Goal: Information Seeking & Learning: Compare options

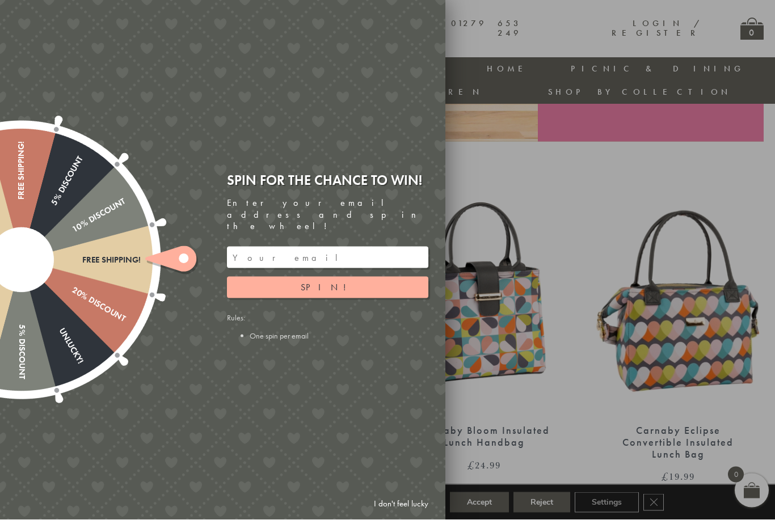
scroll to position [331, 1]
click at [398, 294] on button "Spin!" at bounding box center [327, 288] width 201 height 22
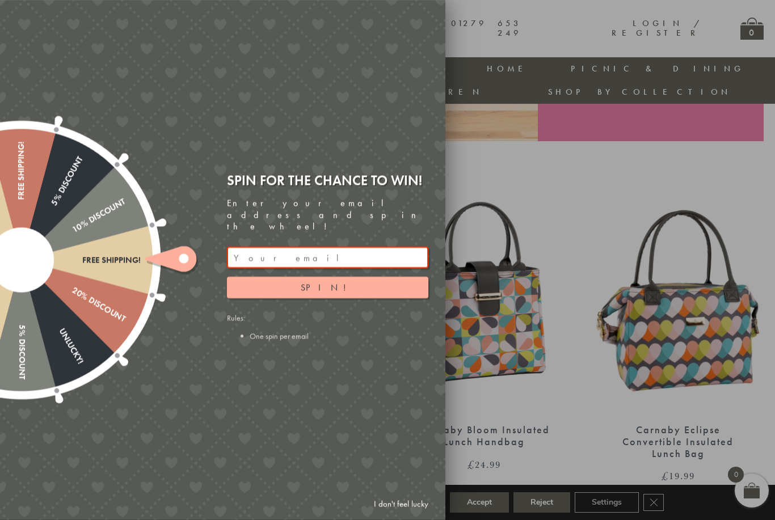
click at [520, 210] on div at bounding box center [387, 260] width 775 height 520
click at [421, 515] on link "I don't feel lucky" at bounding box center [401, 504] width 66 height 21
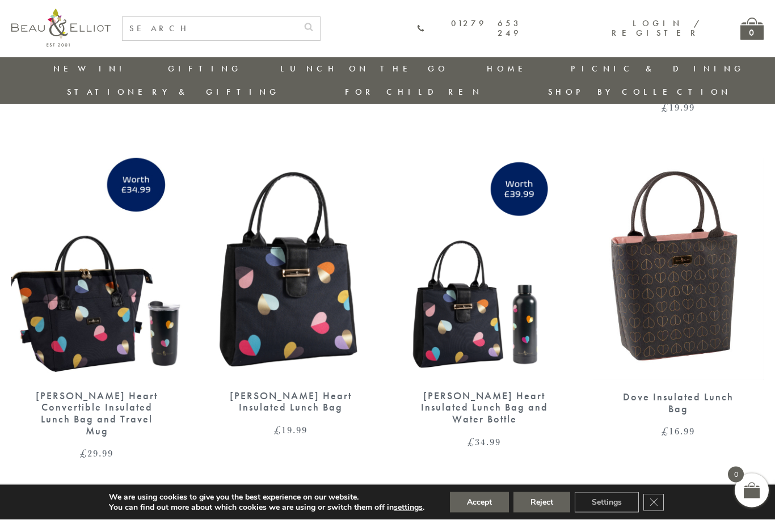
scroll to position [1742, 0]
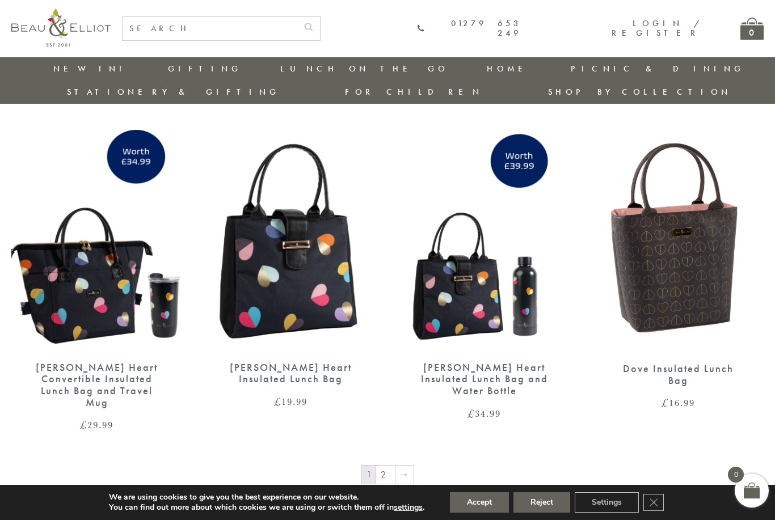
click at [705, 270] on img at bounding box center [678, 241] width 171 height 222
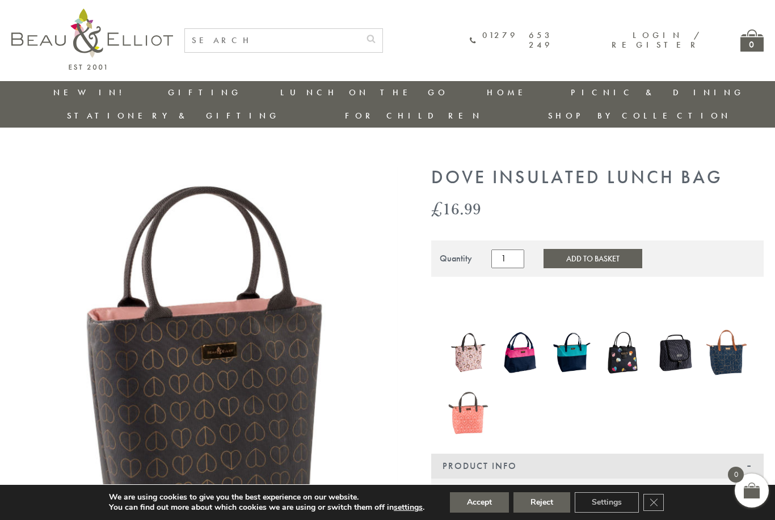
click at [523, 335] on img at bounding box center [520, 352] width 40 height 52
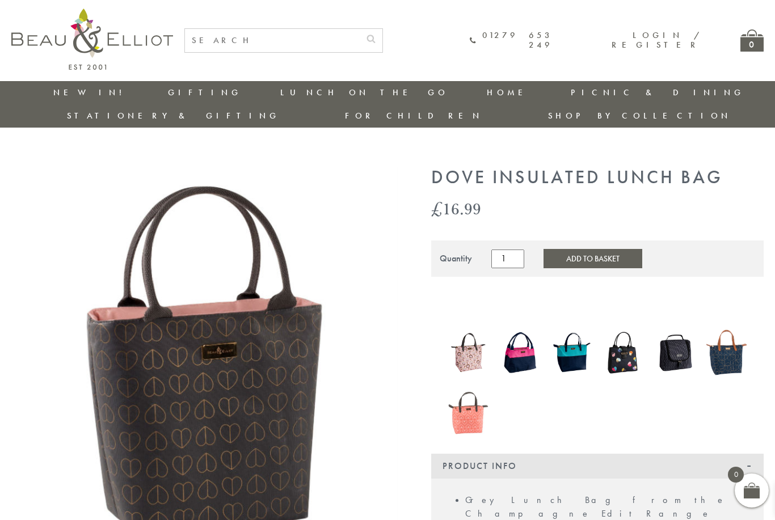
click at [471, 339] on img at bounding box center [468, 352] width 40 height 52
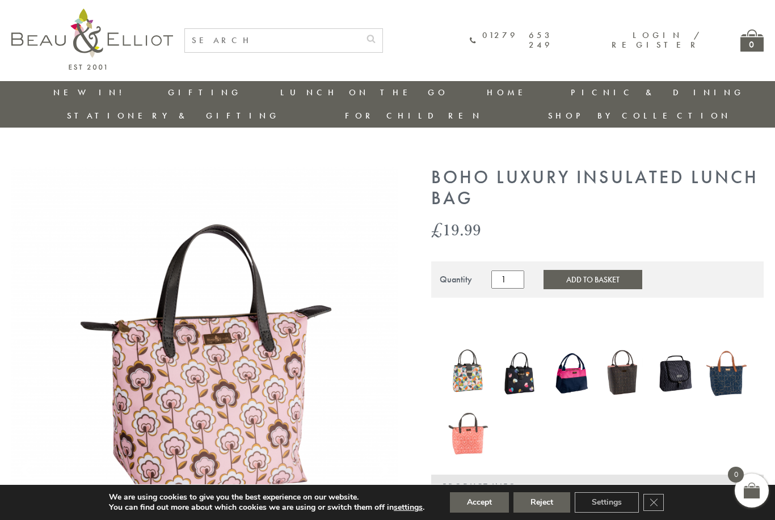
click at [527, 352] on img at bounding box center [520, 373] width 40 height 48
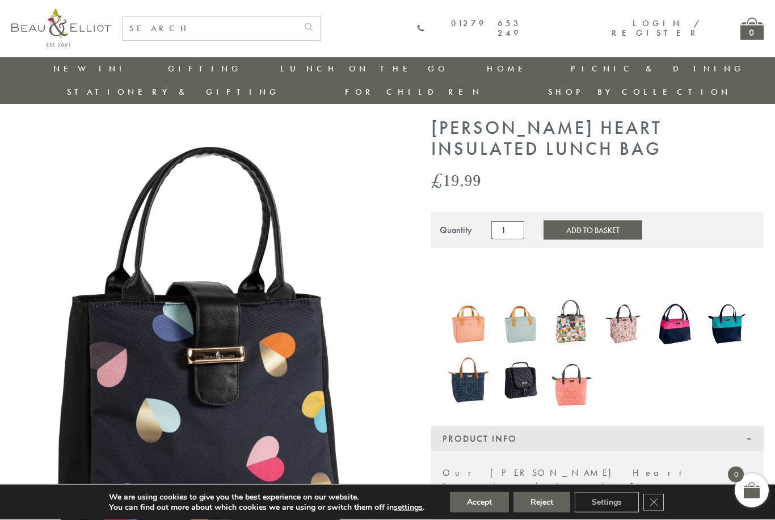
scroll to position [26, 0]
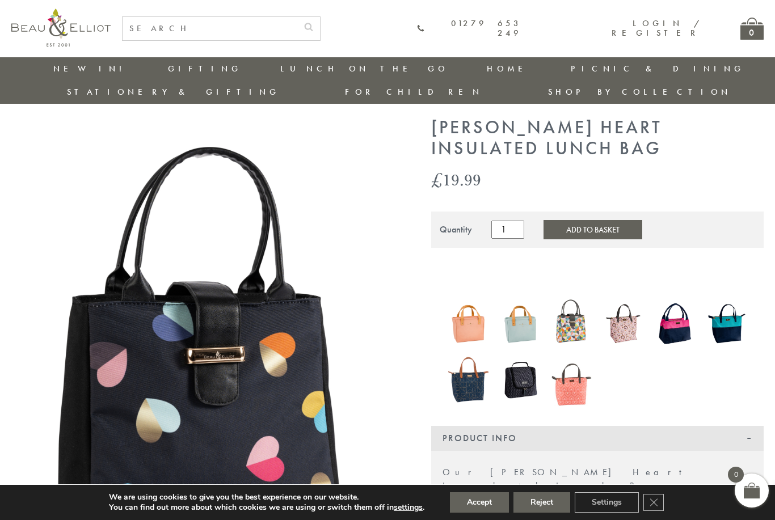
click at [628, 308] on img at bounding box center [623, 323] width 40 height 52
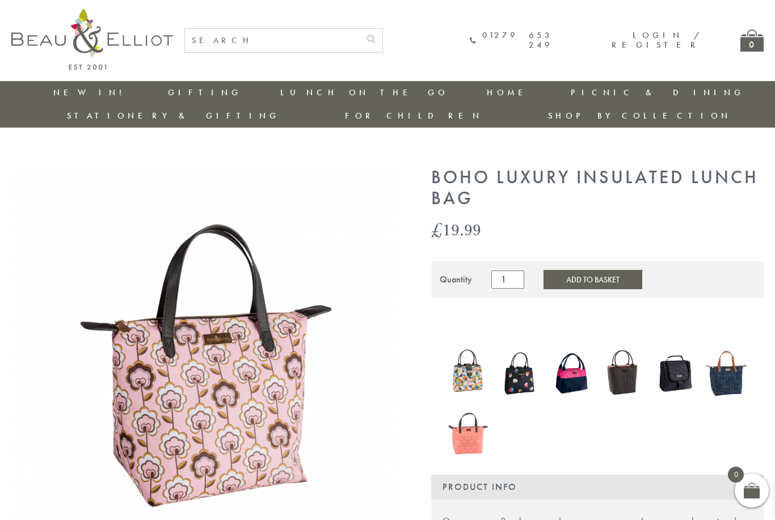
scroll to position [32, 0]
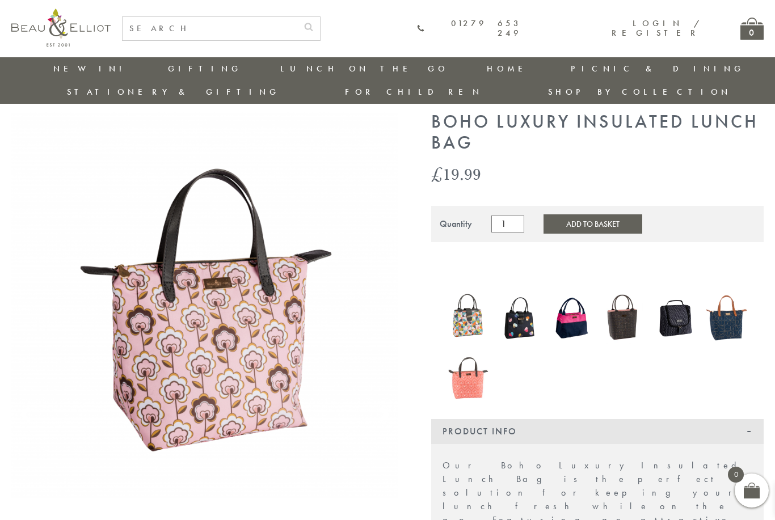
click at [468, 370] on img at bounding box center [468, 373] width 40 height 52
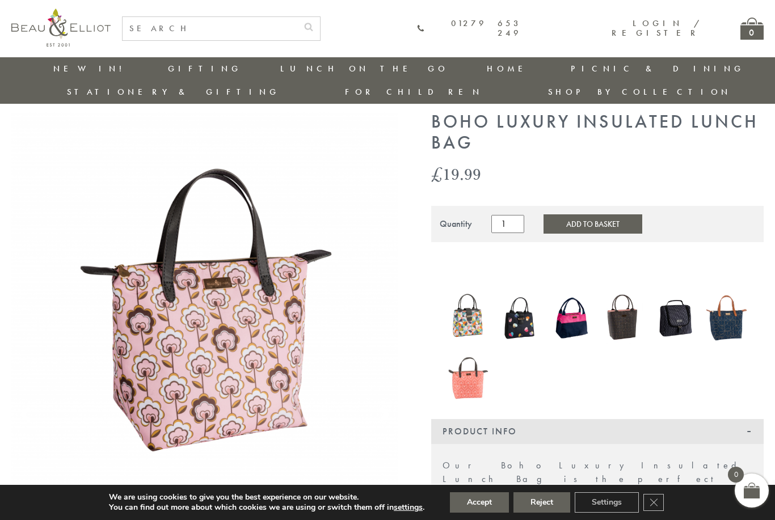
click at [474, 369] on img at bounding box center [468, 373] width 40 height 52
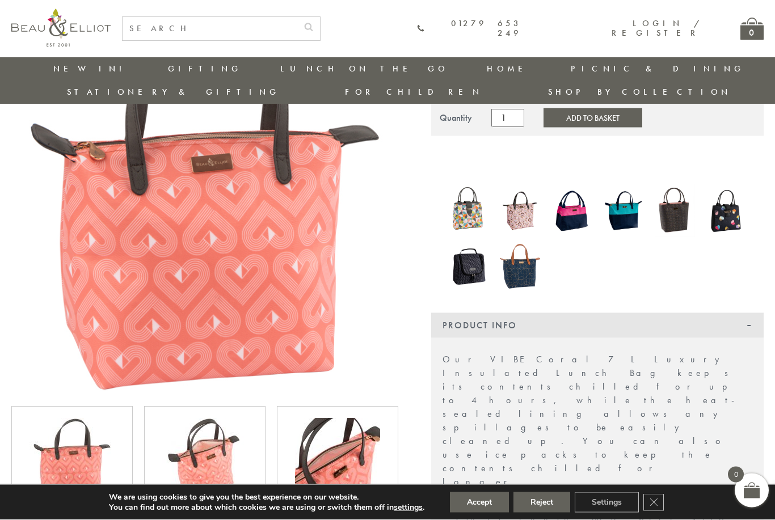
scroll to position [138, 0]
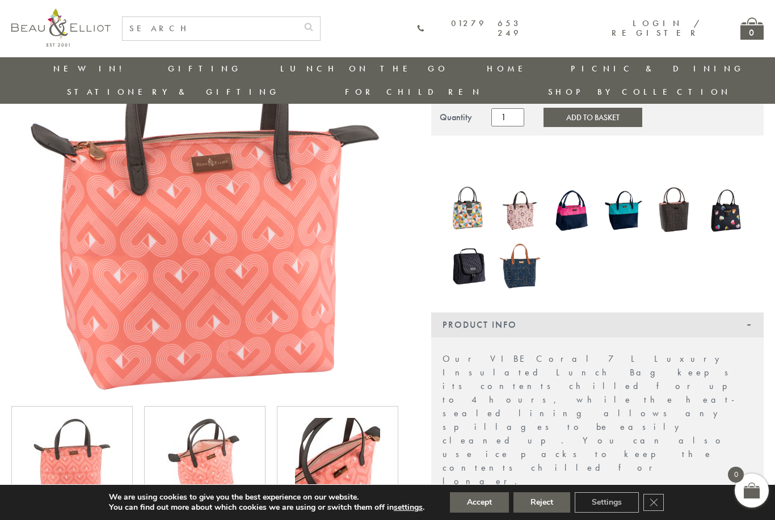
click at [230, 445] on img at bounding box center [204, 460] width 85 height 85
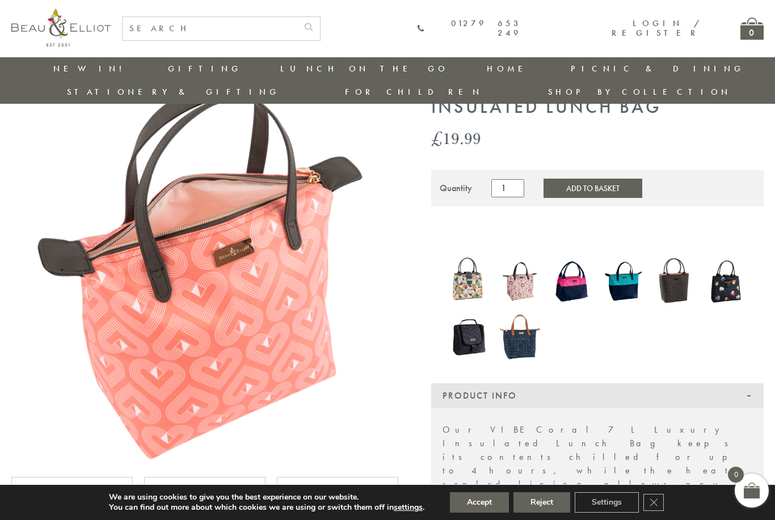
scroll to position [65, 0]
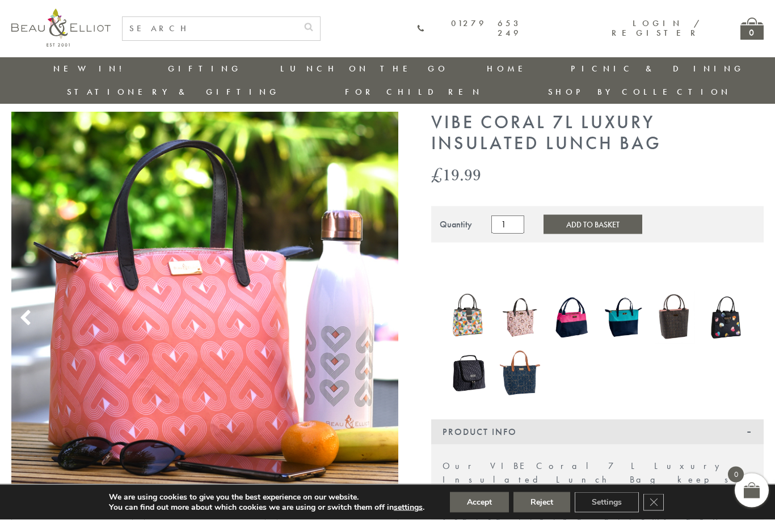
scroll to position [0, 0]
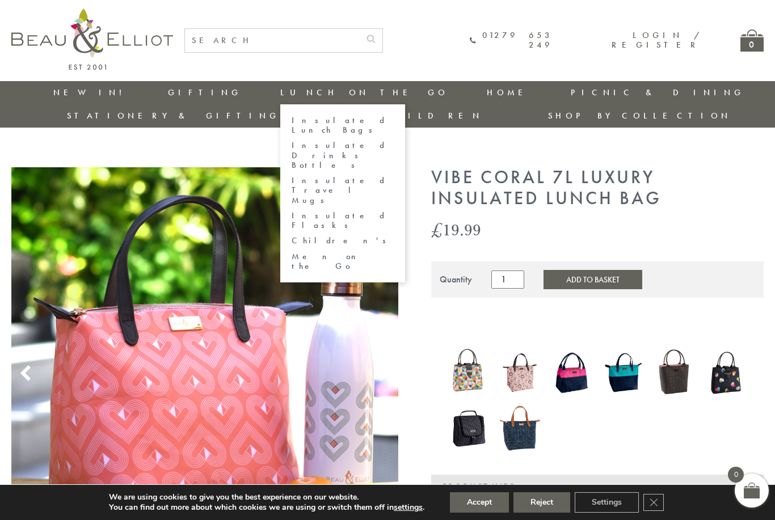
click at [292, 117] on link "Insulated Lunch Bags" at bounding box center [343, 126] width 102 height 20
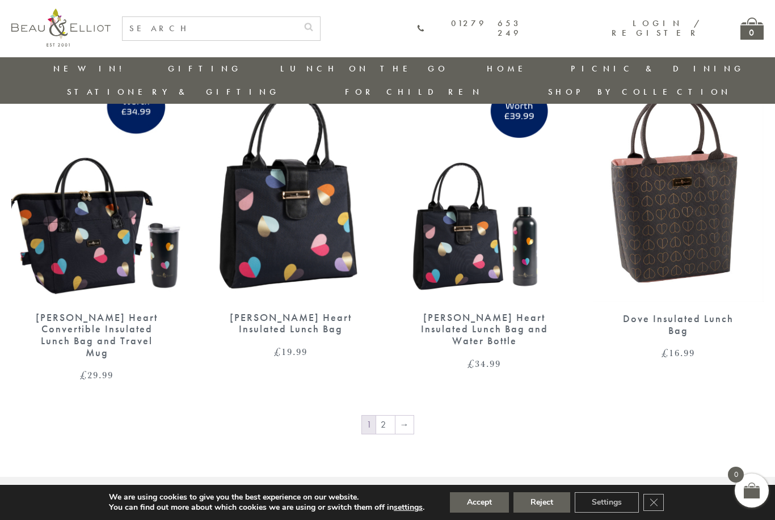
scroll to position [1810, 0]
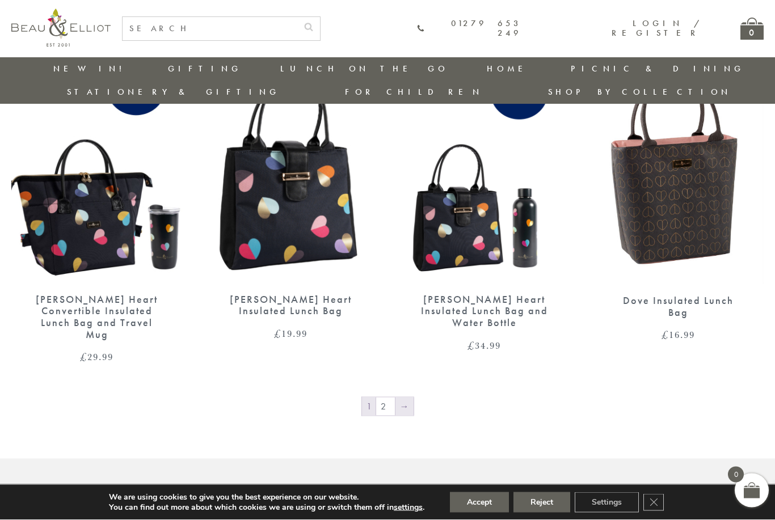
click at [407, 398] on link "→" at bounding box center [404, 407] width 18 height 18
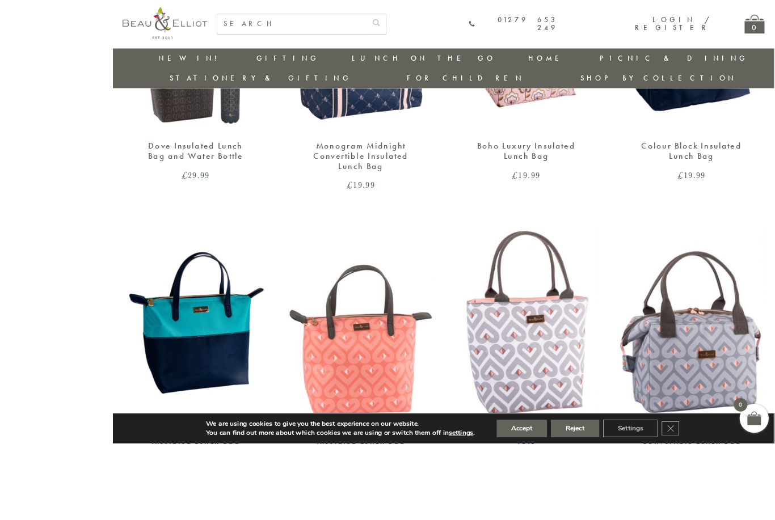
scroll to position [705, 0]
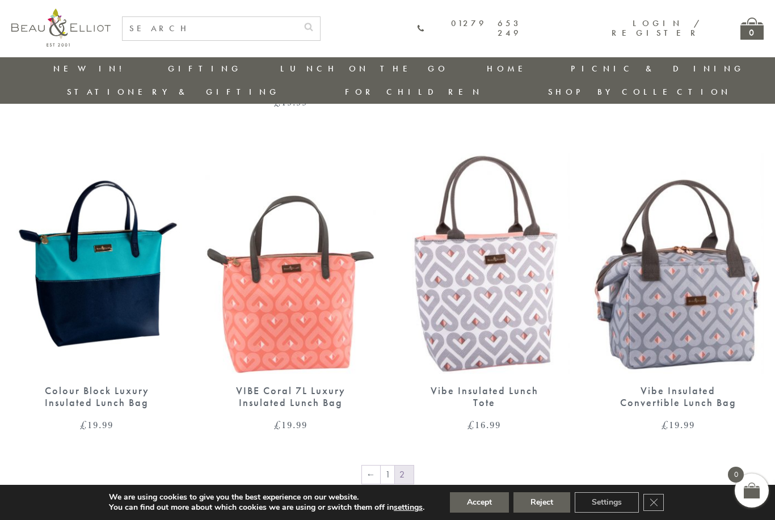
click at [712, 317] on img at bounding box center [678, 263] width 171 height 221
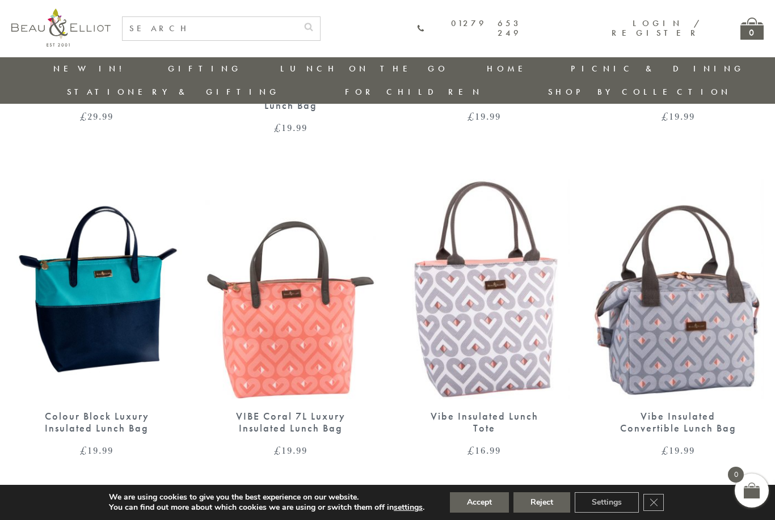
scroll to position [680, 1]
click at [261, 285] on img at bounding box center [290, 288] width 171 height 221
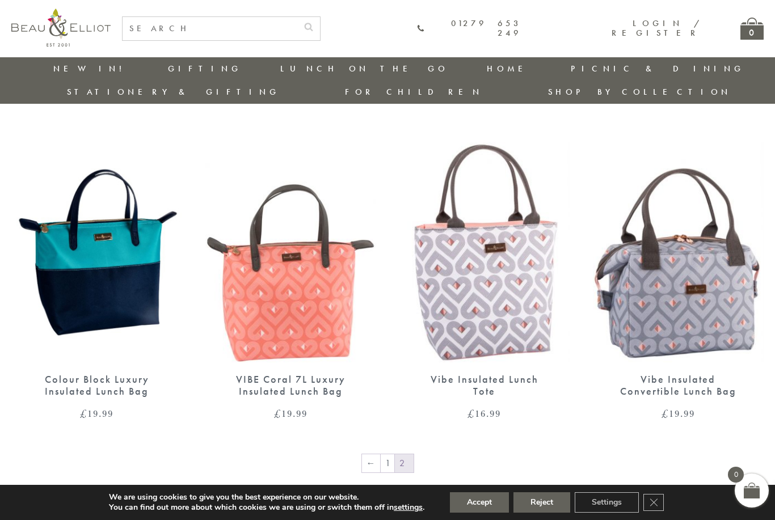
click at [694, 269] on img at bounding box center [678, 252] width 171 height 221
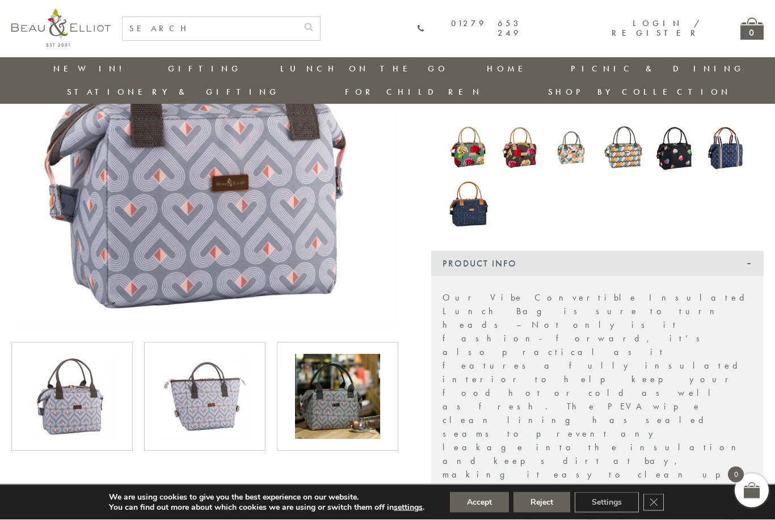
scroll to position [203, 0]
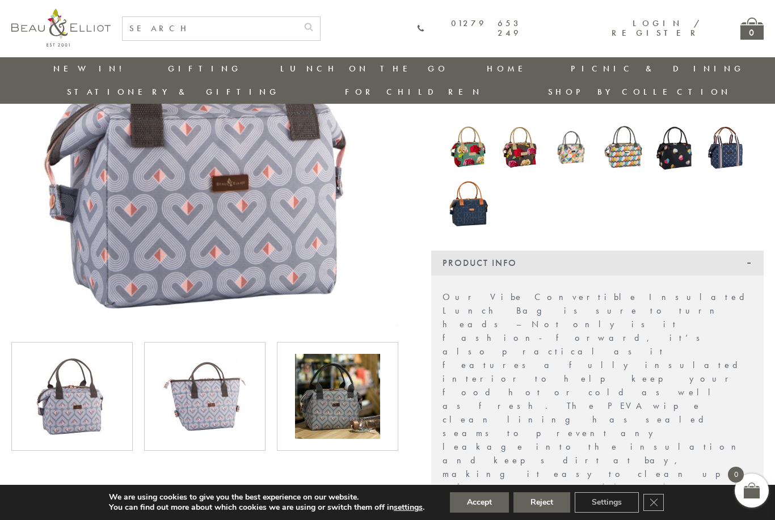
click at [195, 370] on img at bounding box center [204, 396] width 85 height 85
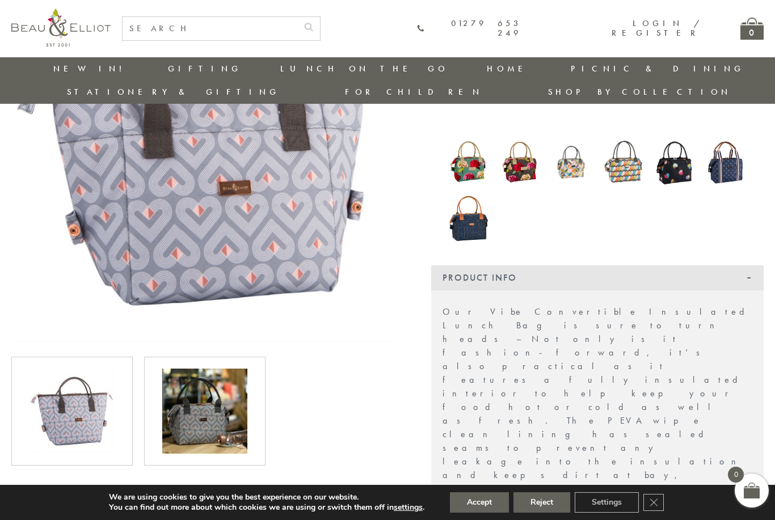
scroll to position [296, 0]
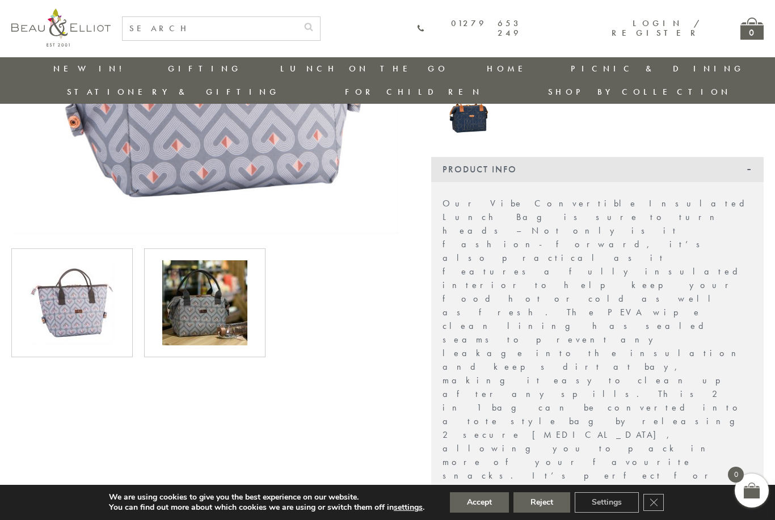
click at [193, 267] on img at bounding box center [204, 302] width 85 height 85
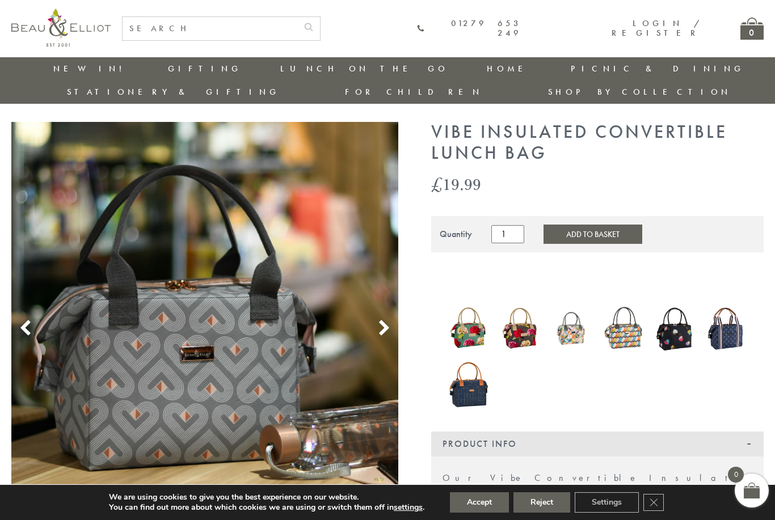
scroll to position [0, 0]
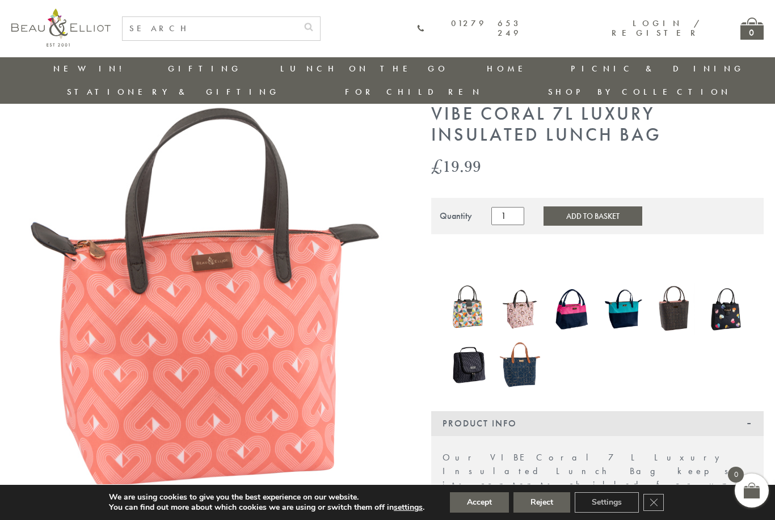
scroll to position [7, 0]
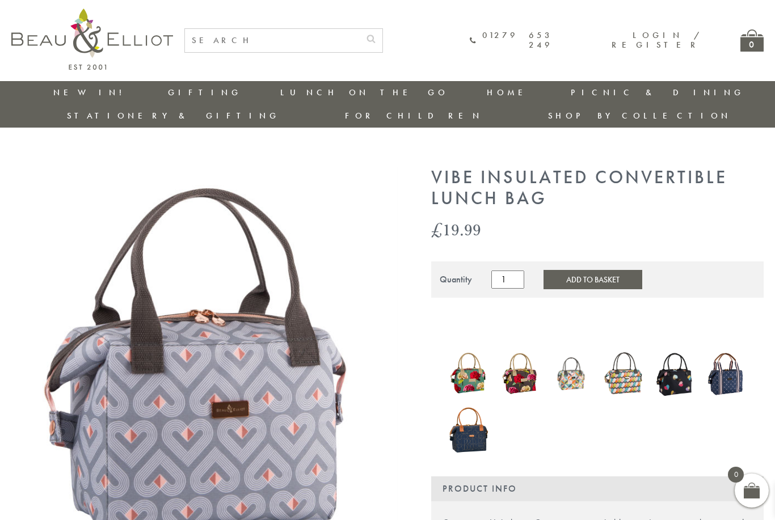
click at [683, 363] on img at bounding box center [675, 374] width 40 height 54
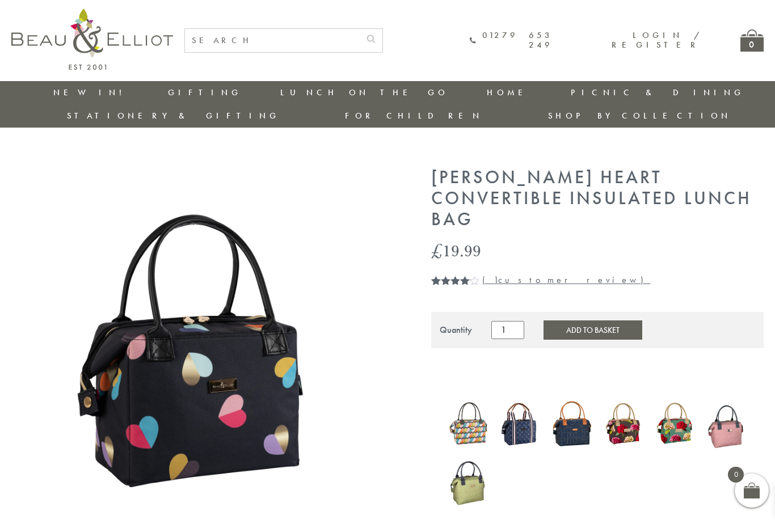
click at [731, 397] on img at bounding box center [726, 424] width 40 height 54
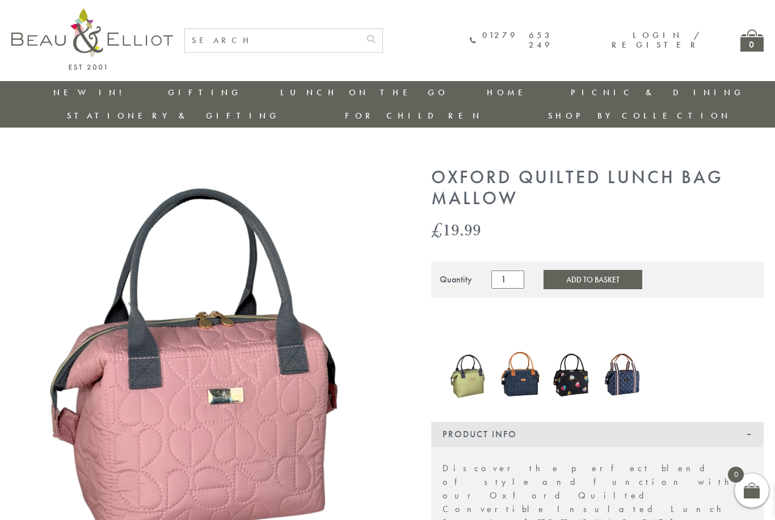
click at [617, 362] on img at bounding box center [623, 374] width 40 height 49
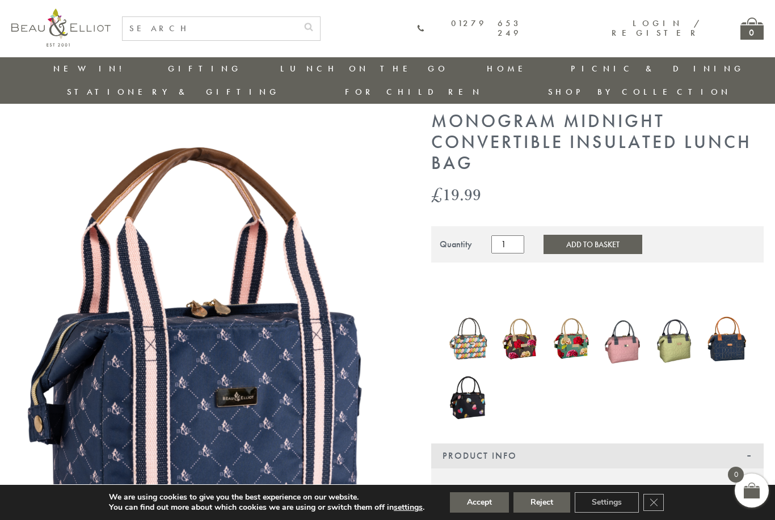
scroll to position [31, 0]
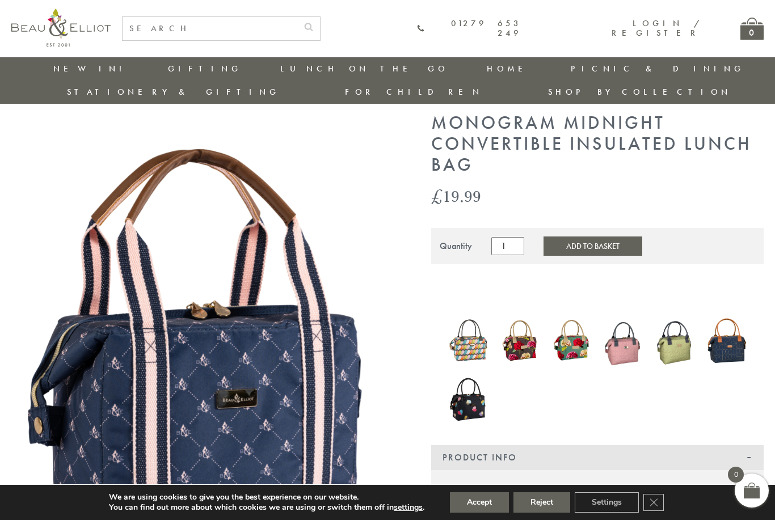
click at [719, 323] on img at bounding box center [726, 341] width 40 height 54
